Goal: Information Seeking & Learning: Check status

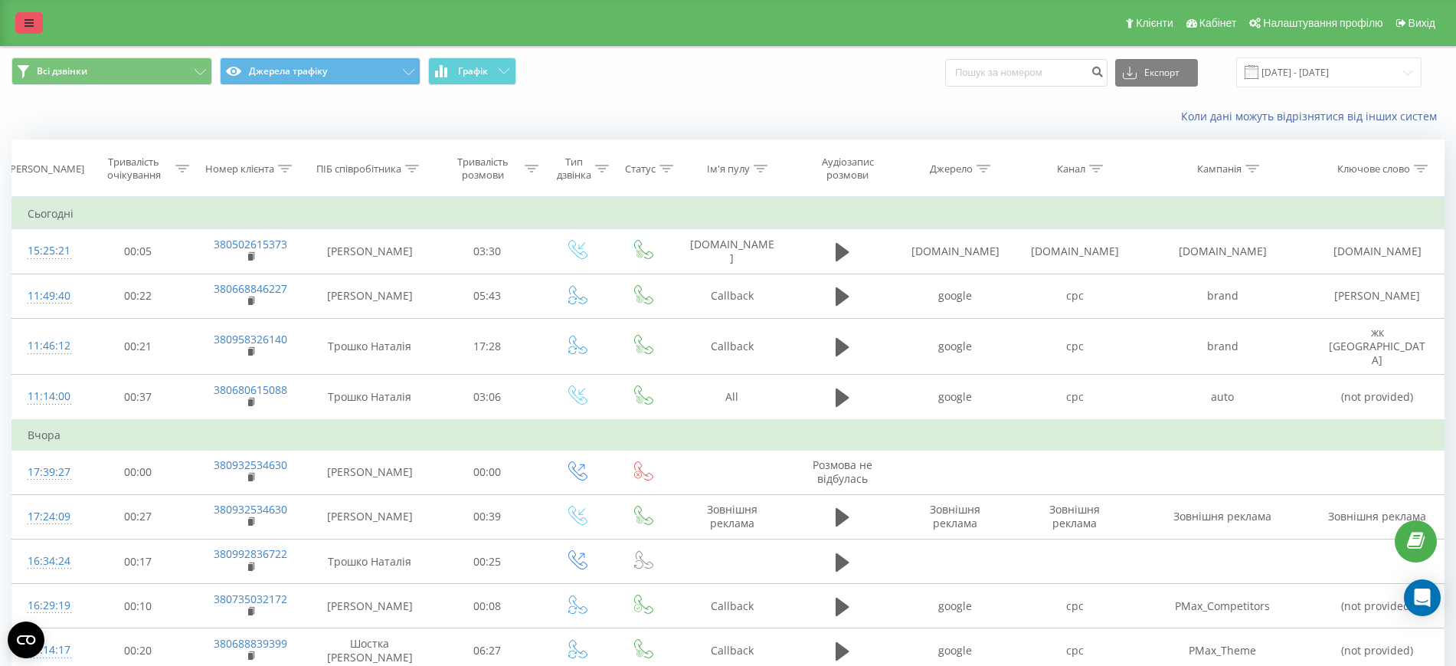
click at [21, 20] on link at bounding box center [29, 22] width 28 height 21
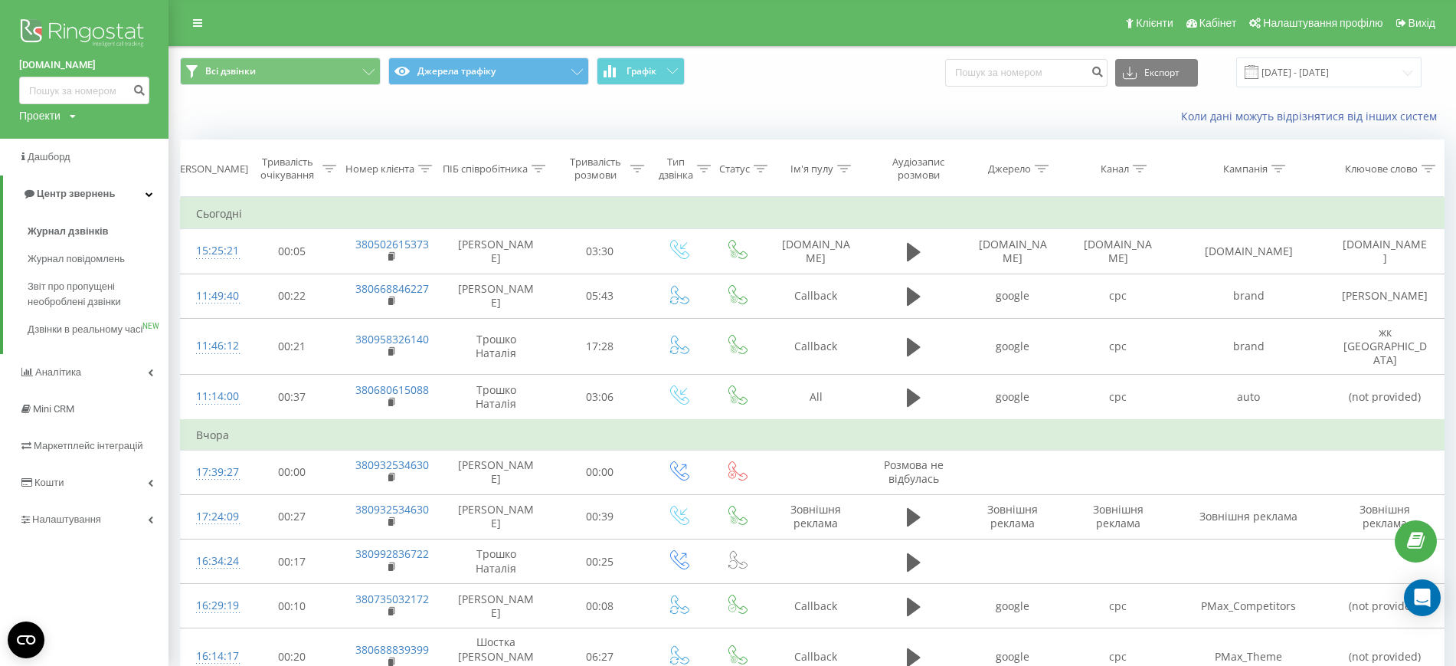
click at [71, 114] on icon at bounding box center [73, 116] width 6 height 9
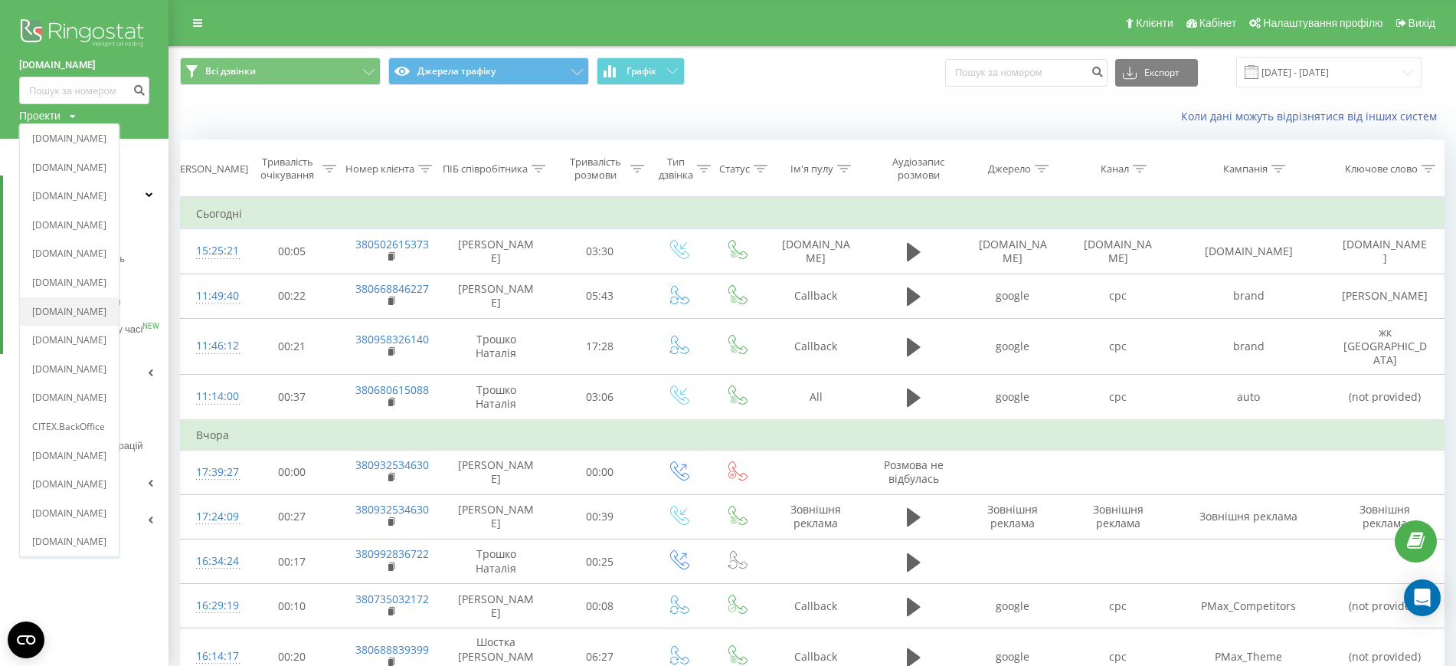
click at [81, 309] on link "[DOMAIN_NAME]" at bounding box center [69, 312] width 74 height 12
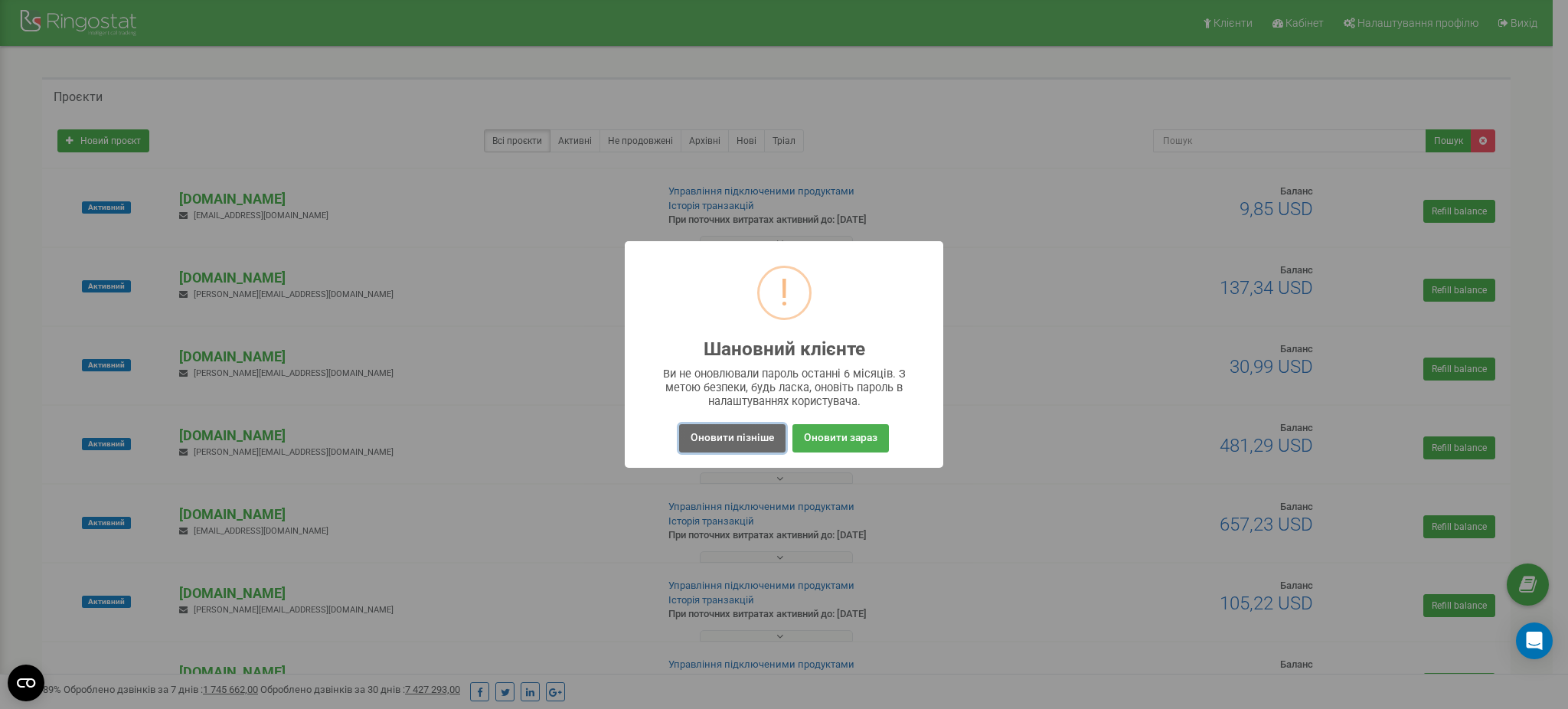
click at [728, 434] on button "Оновити пізніше" at bounding box center [732, 438] width 106 height 28
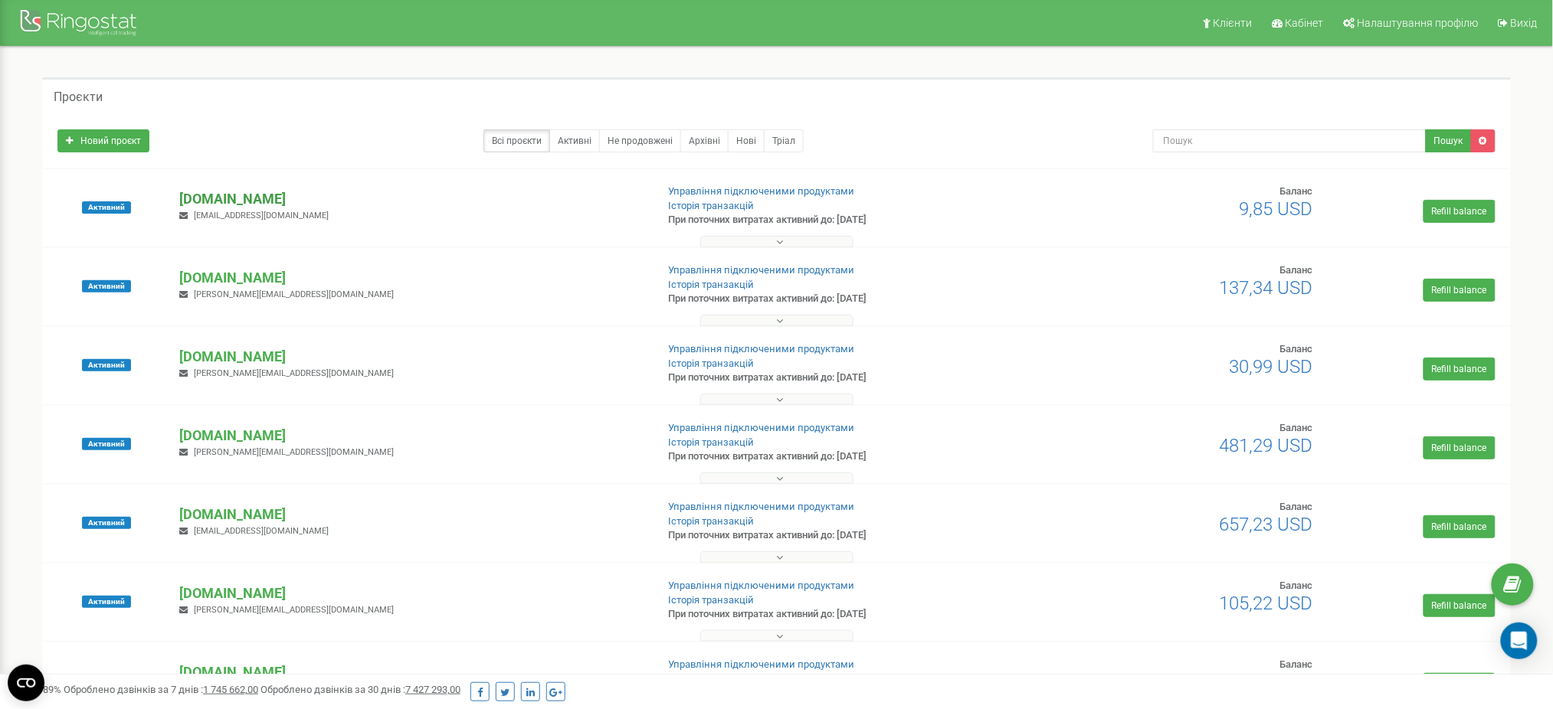
click at [258, 194] on p "[DOMAIN_NAME]" at bounding box center [411, 199] width 464 height 20
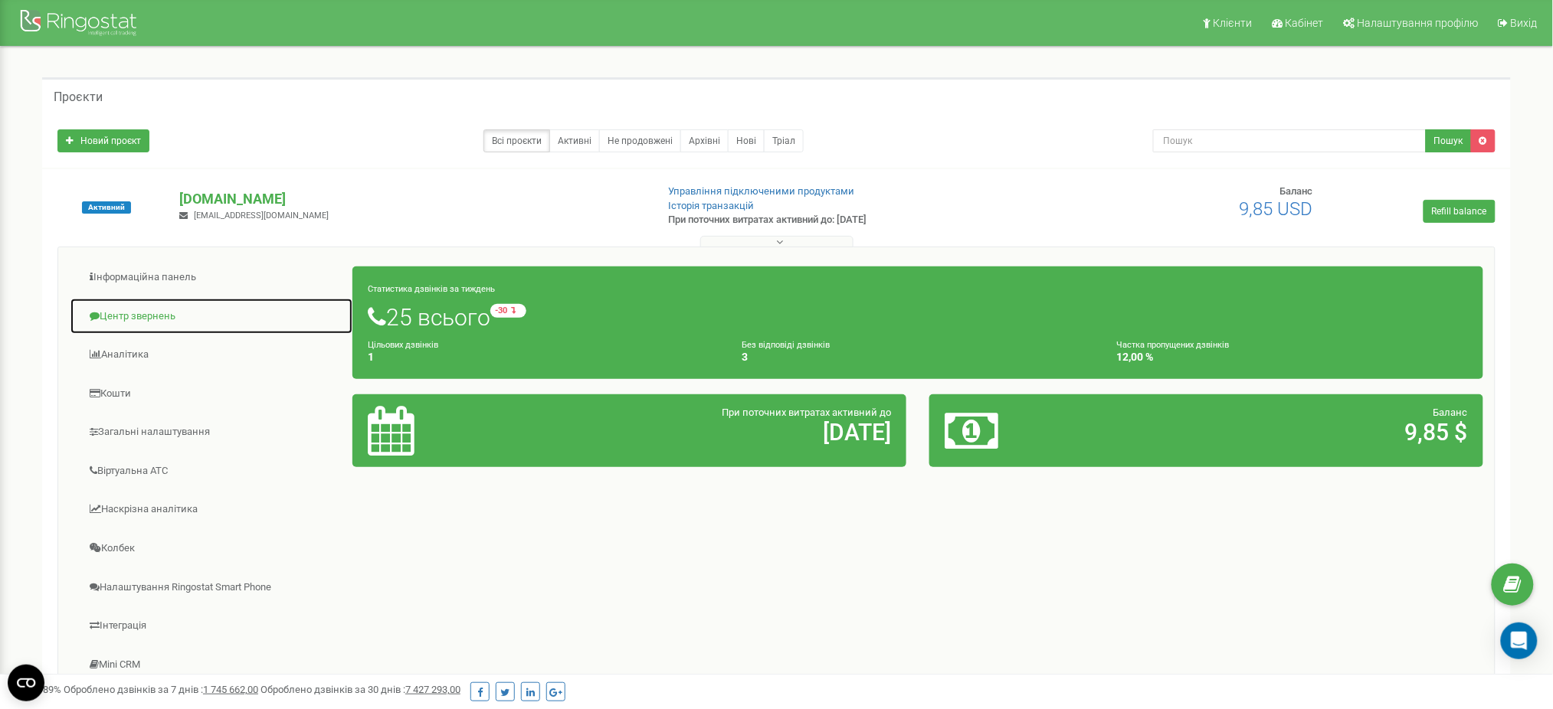
click at [169, 309] on link "Центр звернень" at bounding box center [211, 317] width 283 height 38
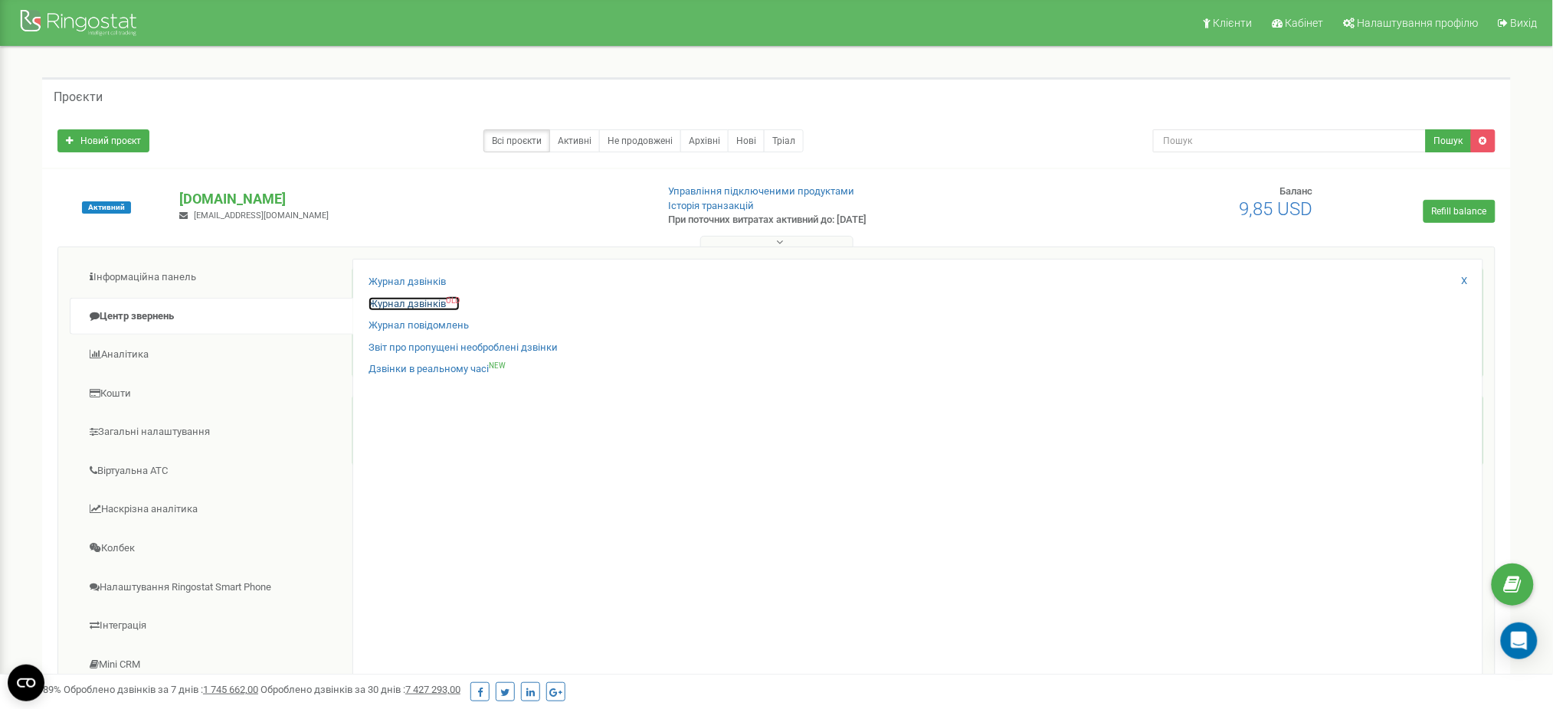
click at [412, 304] on link "Журнал дзвінків OLD" at bounding box center [413, 304] width 91 height 15
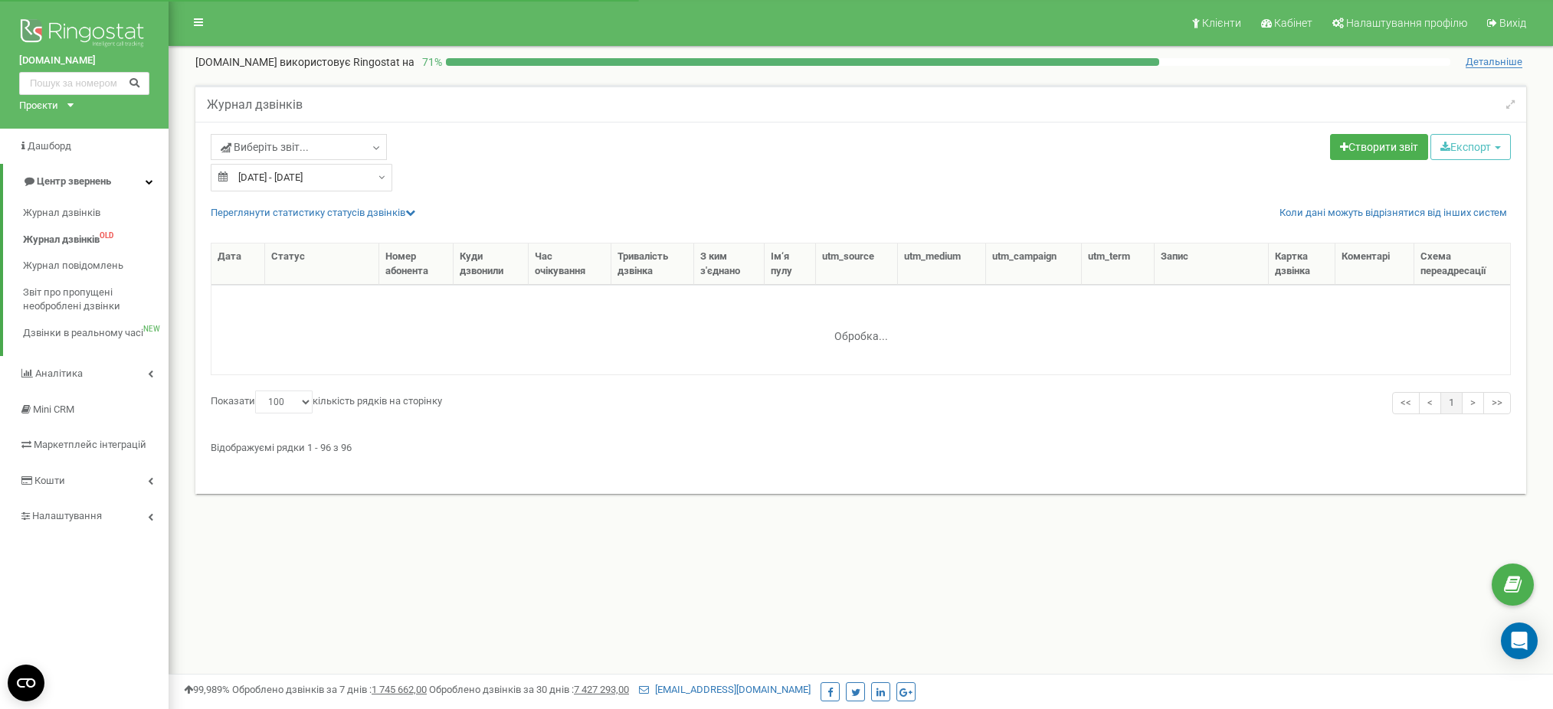
select select "100"
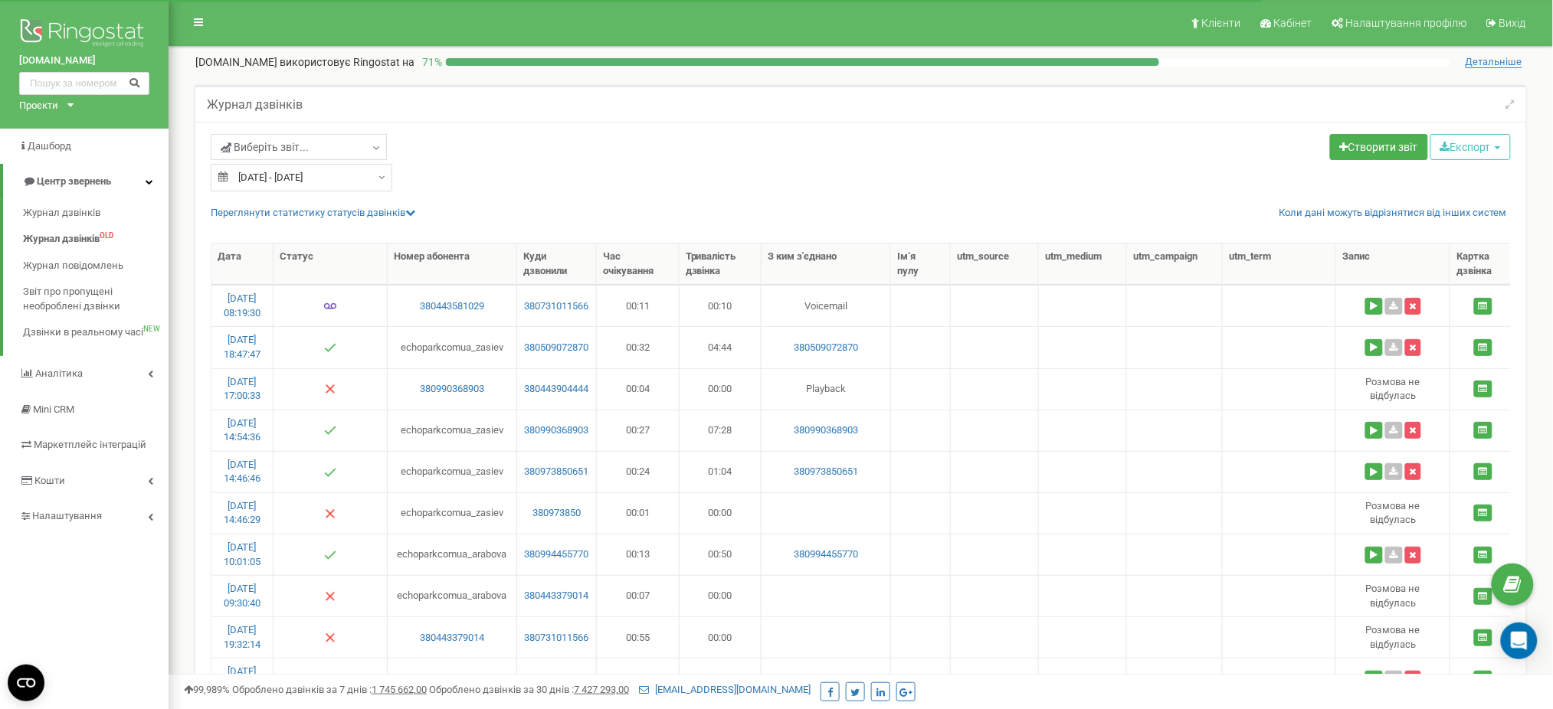
click at [42, 107] on div "Проєкти" at bounding box center [38, 106] width 39 height 15
click at [89, 356] on link "[DOMAIN_NAME]" at bounding box center [63, 360] width 70 height 8
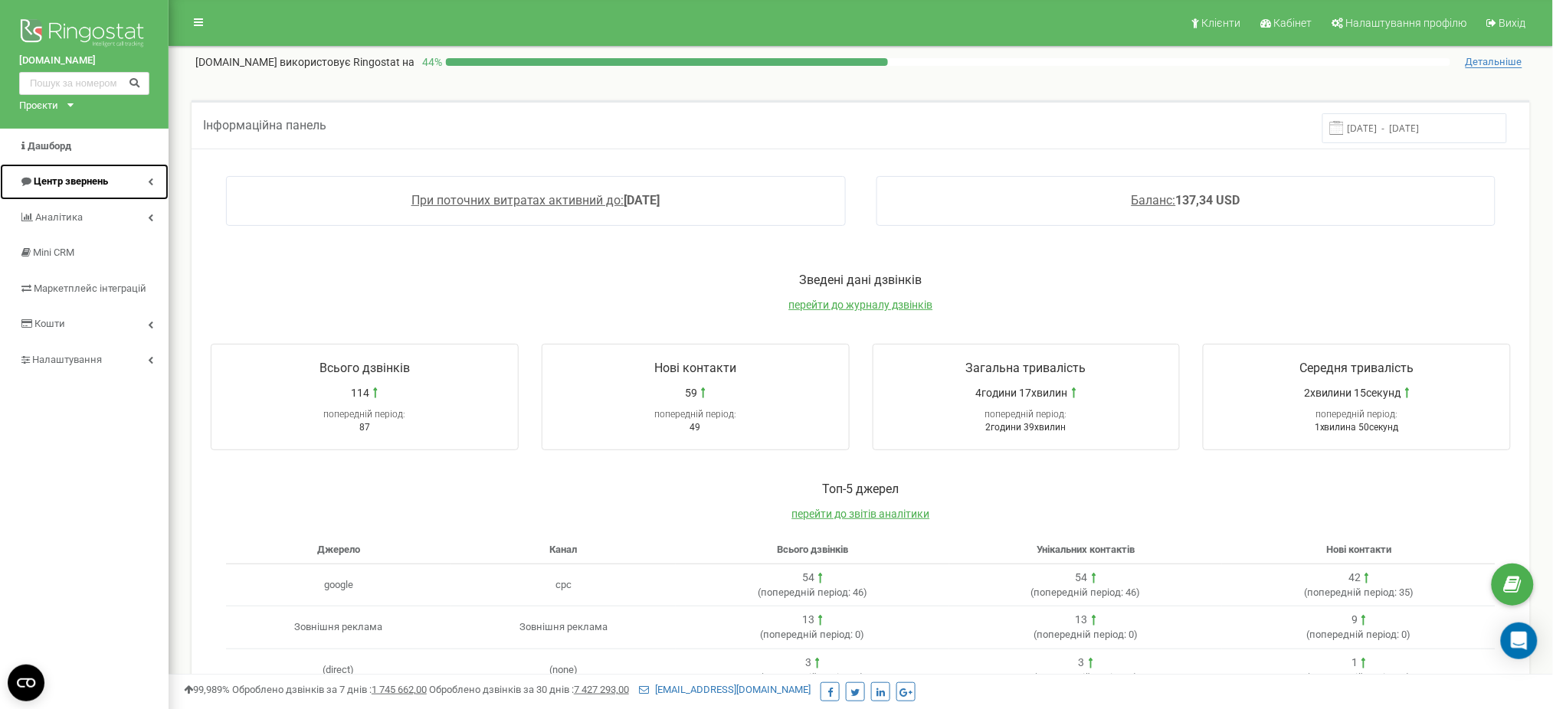
click at [49, 185] on span "Центр звернень" at bounding box center [71, 180] width 74 height 11
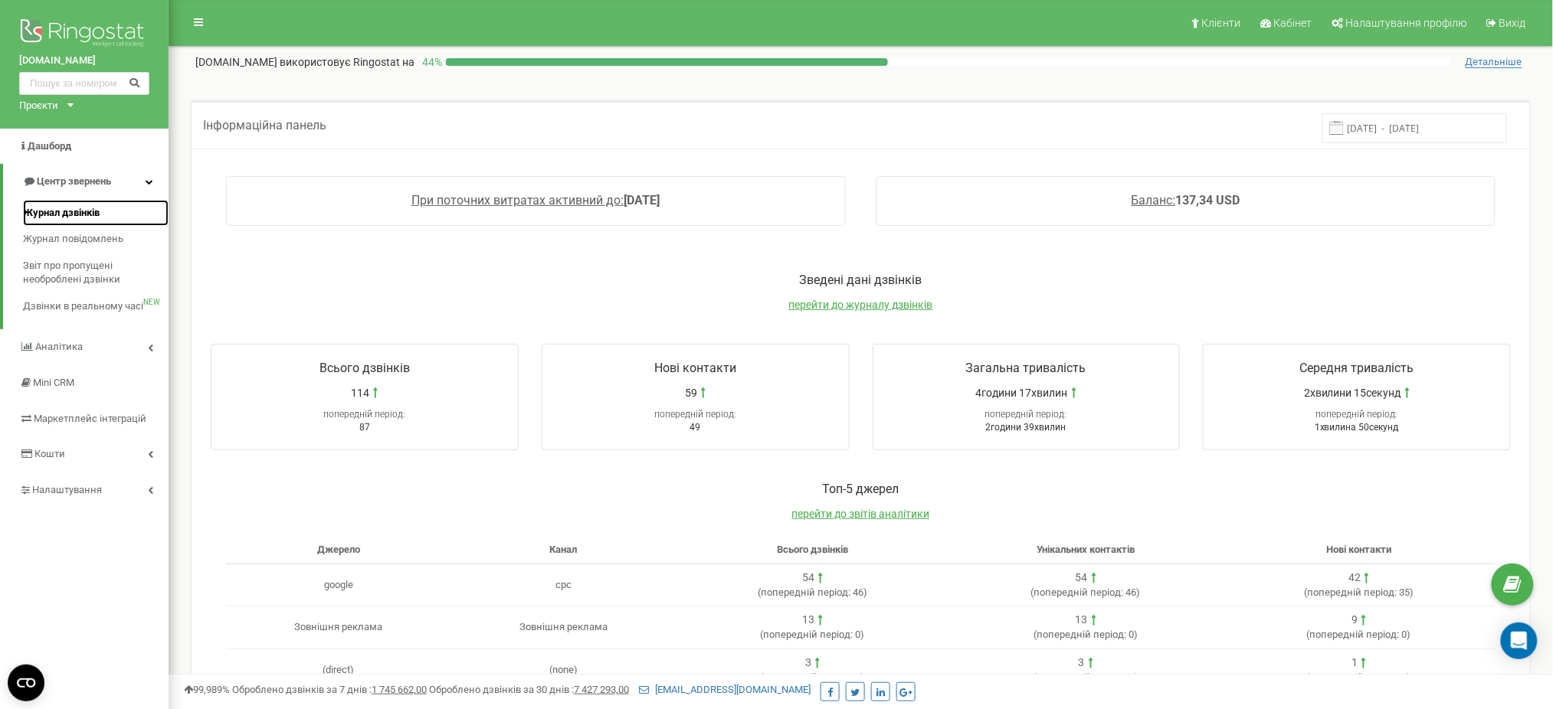
click at [70, 214] on span "Журнал дзвінків" at bounding box center [61, 213] width 77 height 15
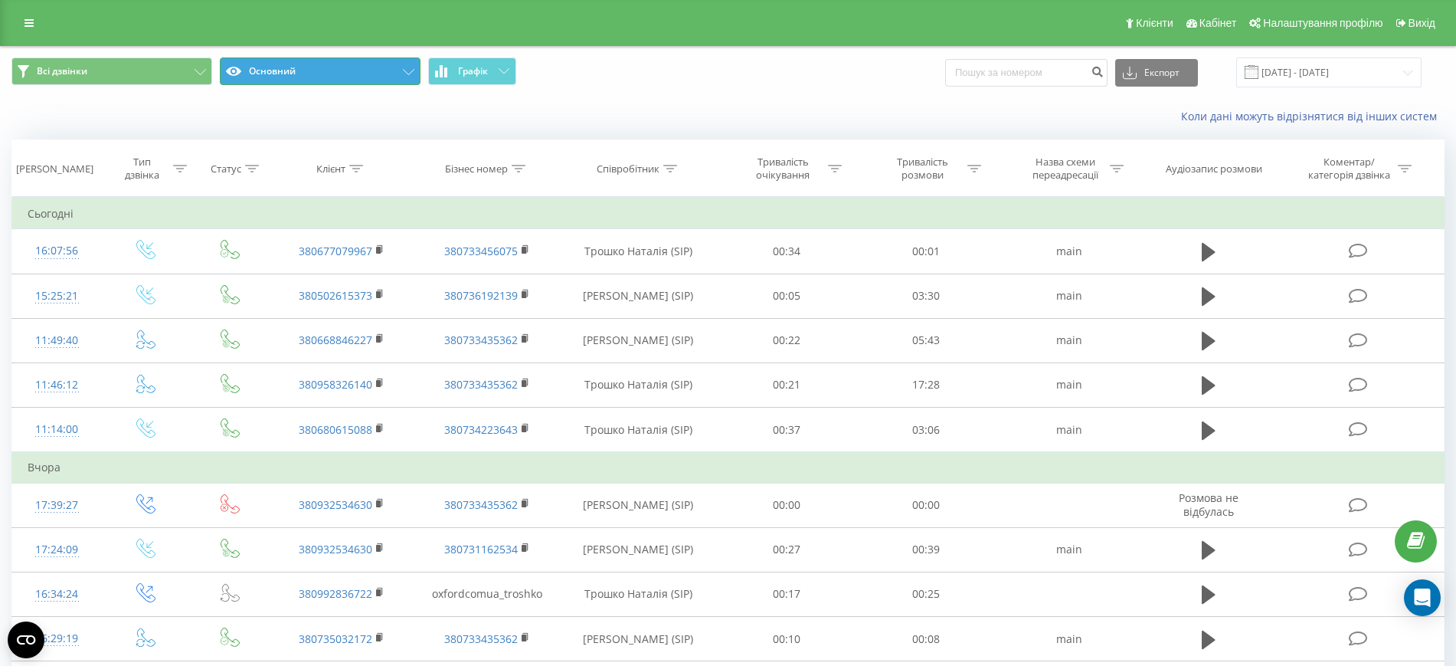
click at [307, 69] on button "Основний" at bounding box center [320, 71] width 201 height 28
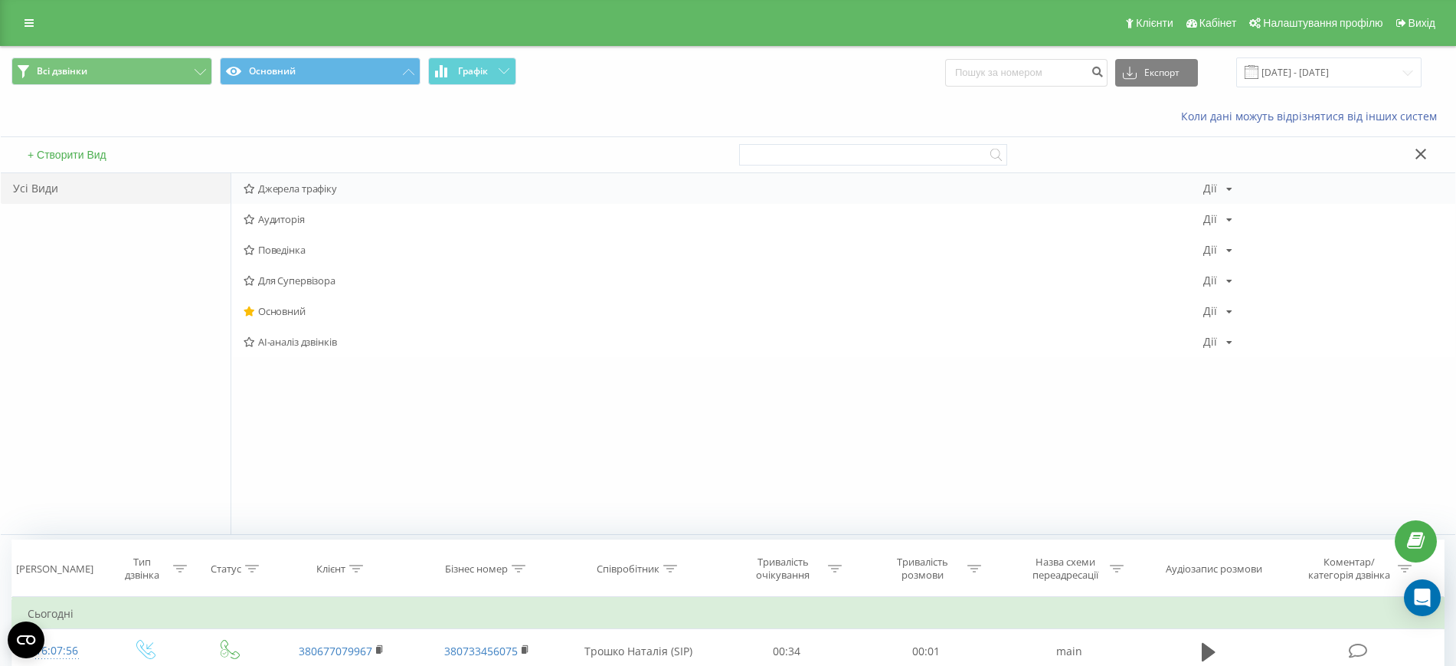
click at [287, 192] on span "Джерела трафіку" at bounding box center [724, 188] width 960 height 11
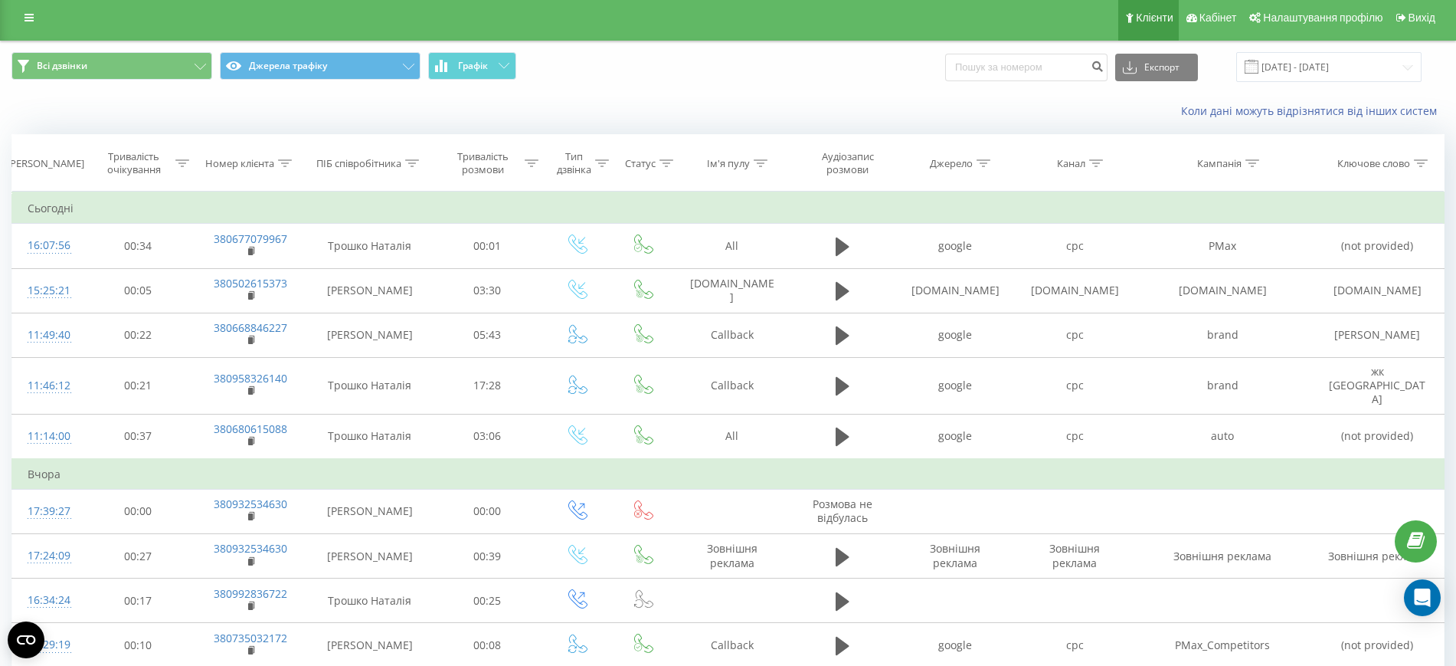
scroll to position [96, 0]
